Goal: Navigation & Orientation: Find specific page/section

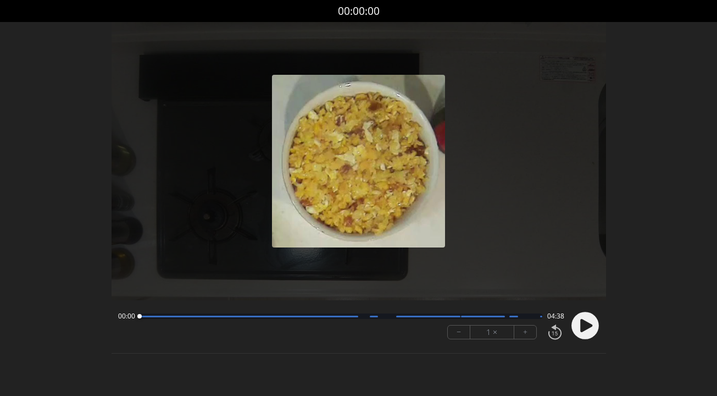
click at [585, 330] on icon at bounding box center [586, 325] width 12 height 13
click at [173, 315] on div at bounding box center [249, 316] width 219 height 2
click at [282, 317] on div at bounding box center [249, 316] width 219 height 2
click at [579, 320] on circle at bounding box center [584, 325] width 27 height 27
click at [582, 330] on icon at bounding box center [586, 325] width 12 height 13
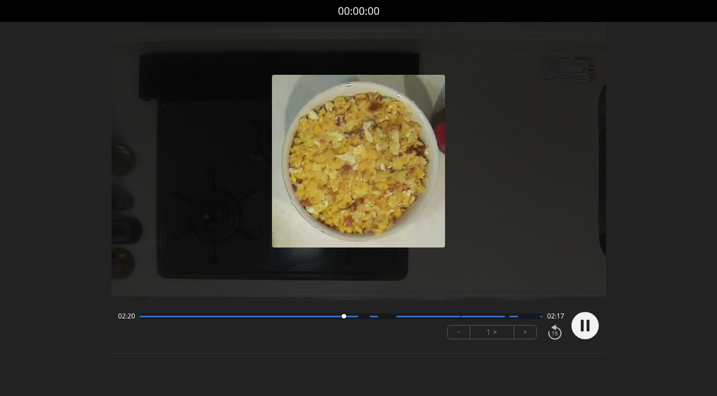
click at [582, 331] on icon at bounding box center [582, 326] width 3 height 12
click at [325, 316] on div at bounding box center [249, 316] width 219 height 2
click at [586, 327] on icon at bounding box center [586, 325] width 12 height 13
click at [311, 317] on div at bounding box center [341, 315] width 403 height 5
click at [577, 322] on circle at bounding box center [584, 325] width 27 height 27
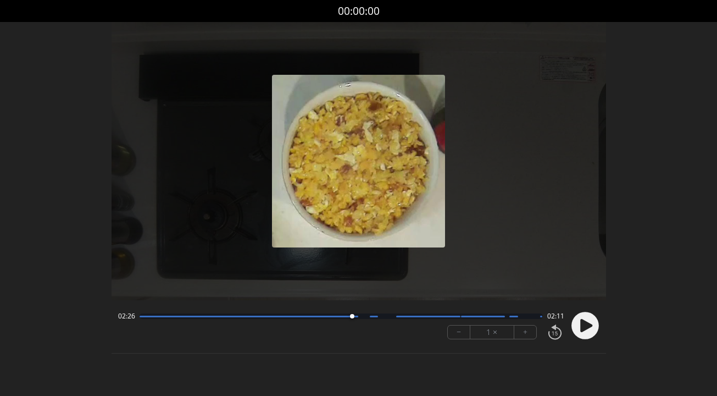
click at [340, 318] on div at bounding box center [341, 315] width 403 height 5
click at [576, 330] on circle at bounding box center [584, 325] width 27 height 27
click at [585, 324] on circle at bounding box center [584, 325] width 27 height 27
click at [345, 317] on div at bounding box center [351, 316] width 15 height 15
click at [582, 334] on circle at bounding box center [584, 325] width 27 height 27
